Goal: Navigation & Orientation: Find specific page/section

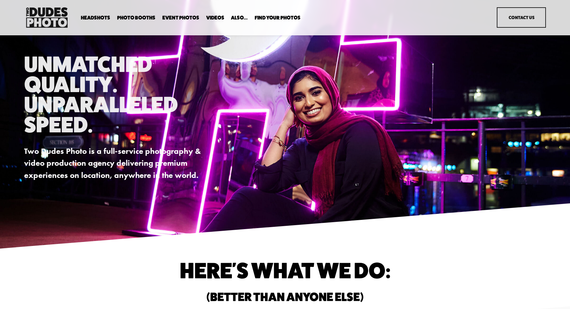
click at [288, 15] on span "Find Your Photos" at bounding box center [278, 17] width 46 height 5
click at [0, 0] on link "Headshots" at bounding box center [0, 0] width 0 height 0
click at [237, 20] on span "Also..." at bounding box center [239, 17] width 17 height 5
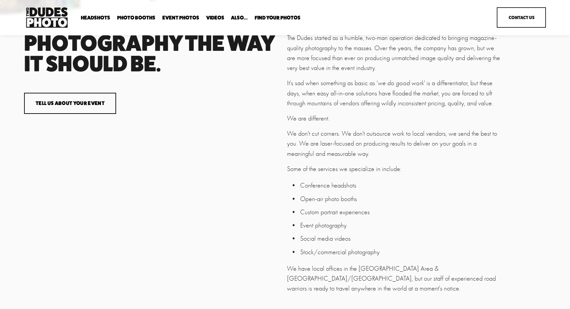
scroll to position [1311, 0]
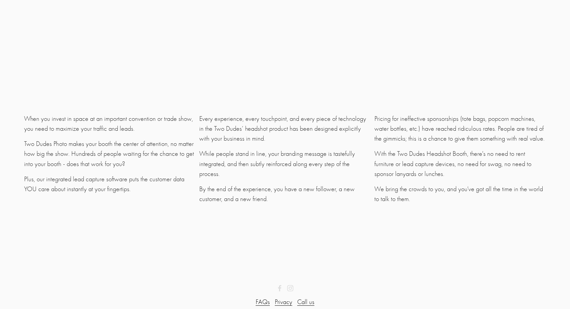
scroll to position [1859, 0]
